Goal: Find contact information: Find contact information

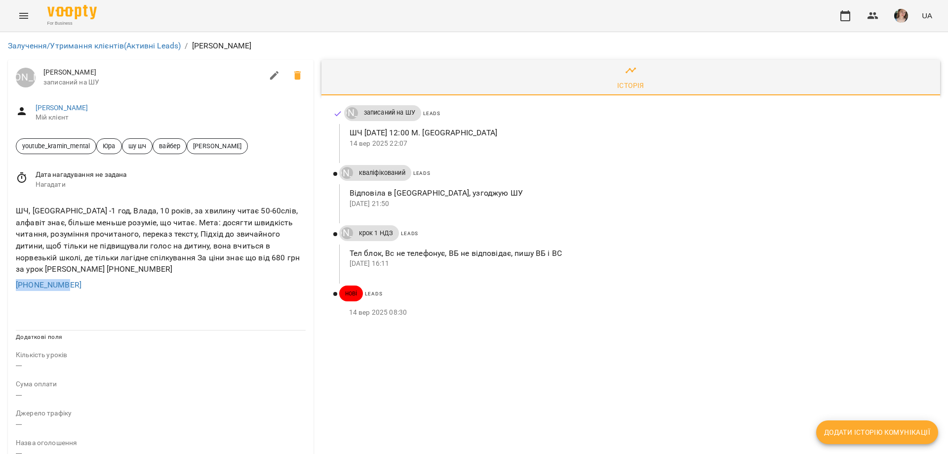
drag, startPoint x: 13, startPoint y: 284, endPoint x: 99, endPoint y: 278, distance: 86.2
click at [99, 278] on div "ШЧ, [GEOGRAPHIC_DATA] -1 год, Влада, 10 років, за хвилину читає 50-60слів, алфа…" at bounding box center [161, 247] width 306 height 101
copy link "[PHONE_NUMBER]"
